Goal: Task Accomplishment & Management: Manage account settings

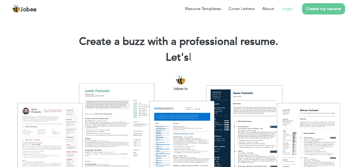
click at [285, 10] on link "Login" at bounding box center [287, 9] width 11 height 6
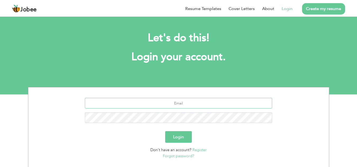
click at [176, 103] on input "text" at bounding box center [179, 103] width 188 height 11
type input "ameerafghan149@gmail.com"
click at [185, 140] on button "Login" at bounding box center [178, 137] width 27 height 12
